Goal: Answer question/provide support

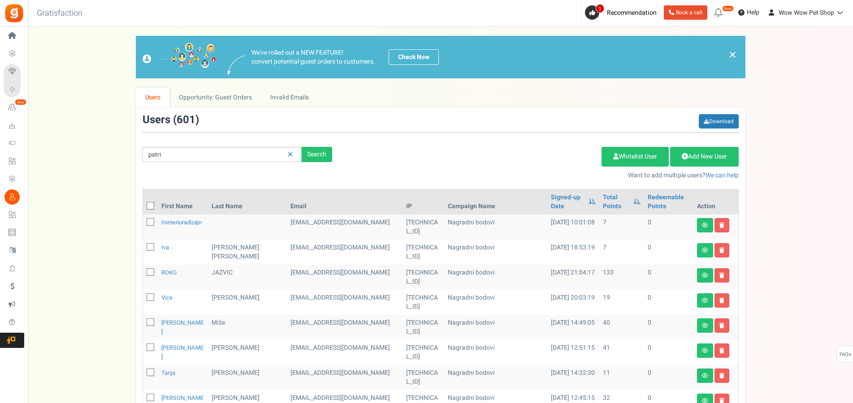
type input "petri"
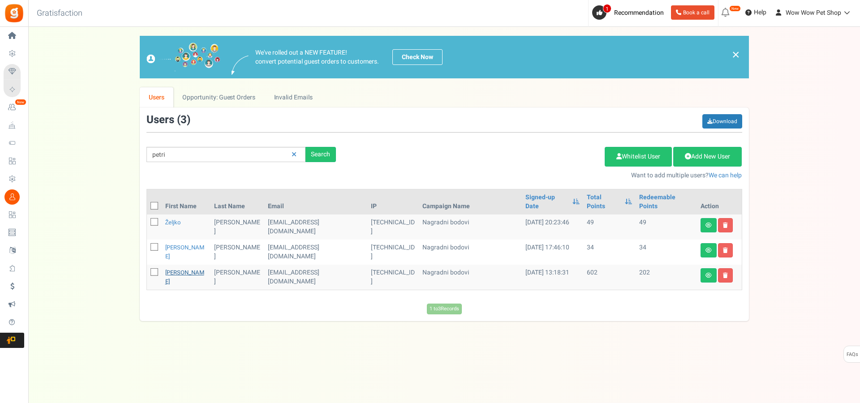
click at [172, 268] on link "[PERSON_NAME]" at bounding box center [184, 276] width 39 height 17
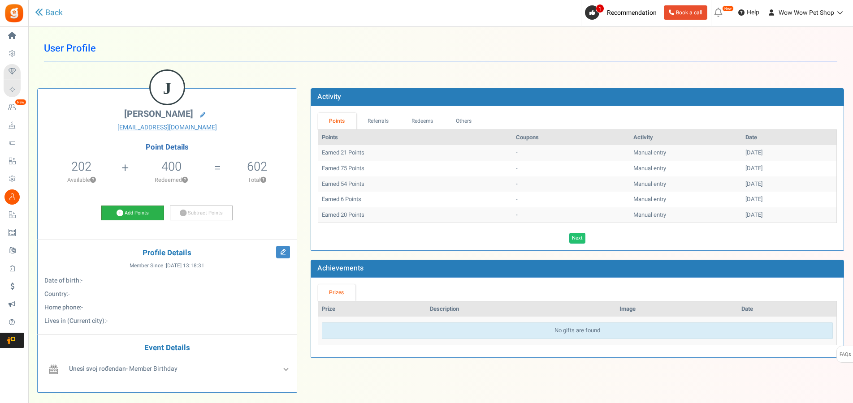
click at [138, 215] on link "Add Points" at bounding box center [132, 213] width 63 height 15
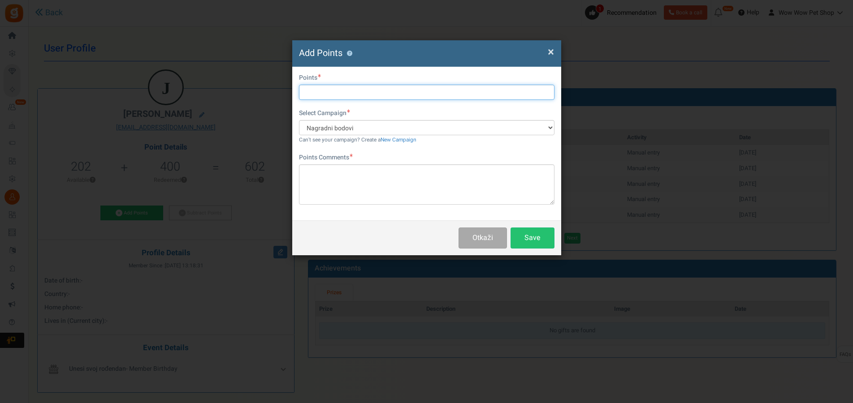
click at [315, 95] on input "text" at bounding box center [426, 92] width 255 height 15
type input "49"
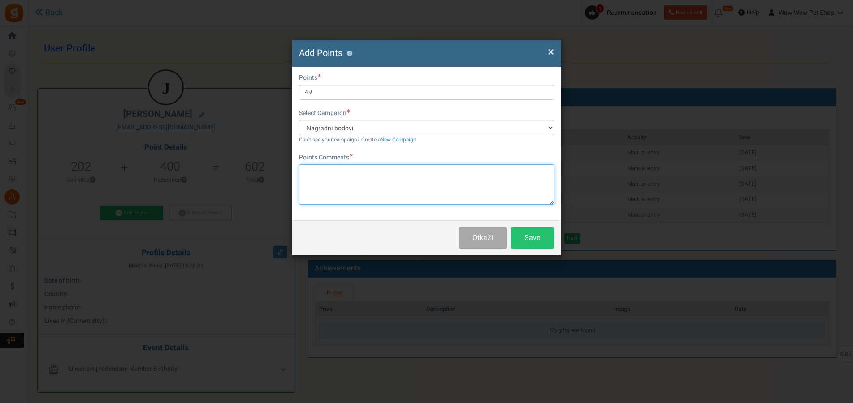
click at [357, 179] on textarea at bounding box center [426, 184] width 255 height 40
click at [345, 170] on textarea "Račun br." at bounding box center [426, 184] width 255 height 40
type textarea "Račun br. 1542"
click at [530, 237] on button "Save" at bounding box center [532, 238] width 44 height 21
